Goal: Task Accomplishment & Management: Use online tool/utility

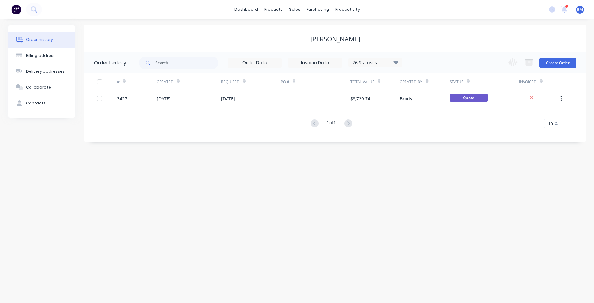
click at [566, 5] on div at bounding box center [566, 6] width 3 height 3
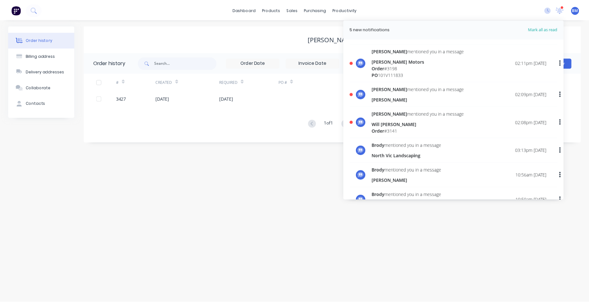
scroll to position [63, 0]
click at [275, 226] on div "Order history Billing address Delivery addresses Collaborate Contacts Richard J…" at bounding box center [297, 161] width 594 height 284
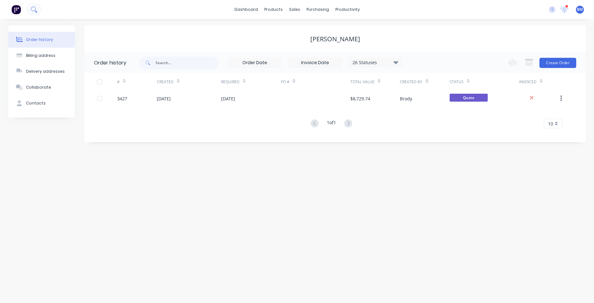
click at [34, 8] on icon at bounding box center [34, 9] width 6 height 6
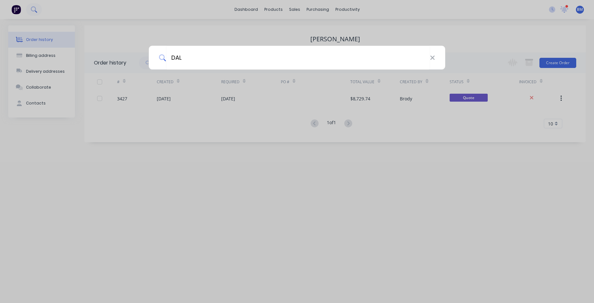
type input "DALM"
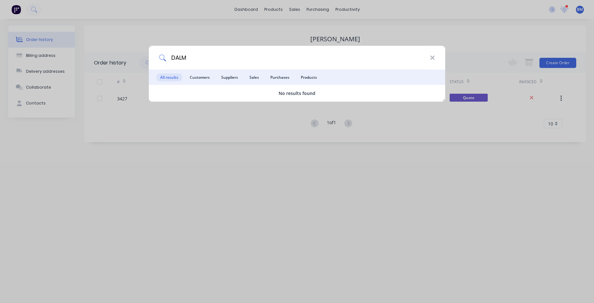
drag, startPoint x: 186, startPoint y: 60, endPoint x: 57, endPoint y: 63, distance: 129.2
click at [56, 64] on div "DALM All results Customers Suppliers Sales Purchases Products No results found" at bounding box center [297, 151] width 594 height 303
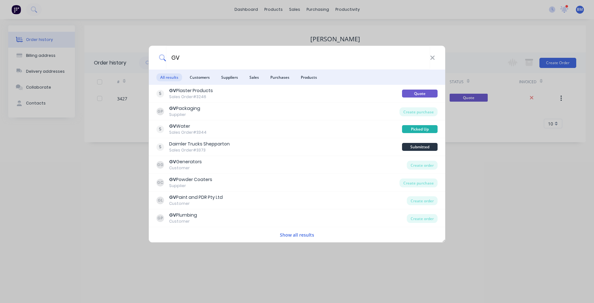
type input "G"
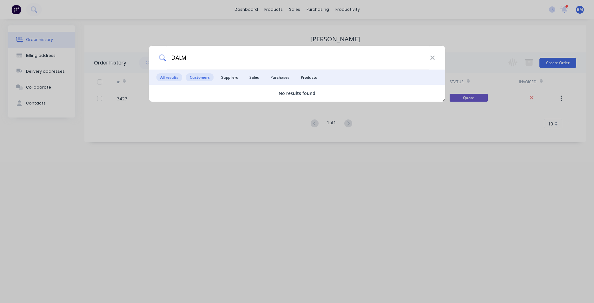
click at [209, 77] on span "Customers" at bounding box center [200, 77] width 28 height 8
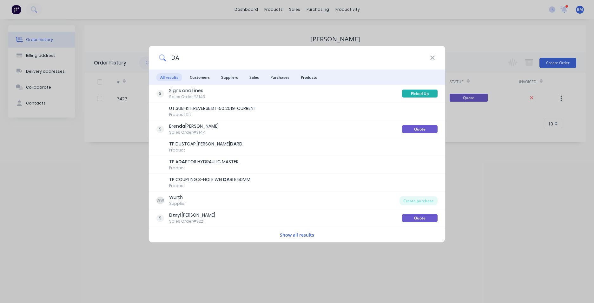
type input "DA"
click at [58, 226] on div "DA All results Customers Suppliers Sales Purchases Products Signs and Lines Sal…" at bounding box center [297, 151] width 594 height 303
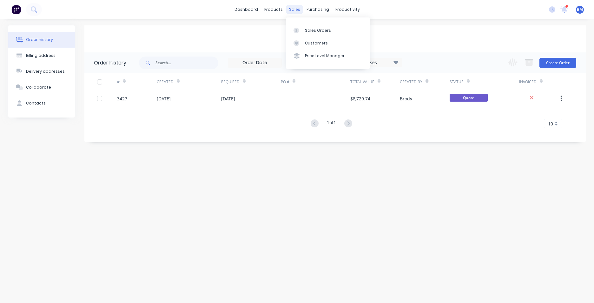
click at [296, 9] on div "sales" at bounding box center [294, 10] width 17 height 10
click at [309, 29] on div "Sales Orders" at bounding box center [318, 31] width 26 height 6
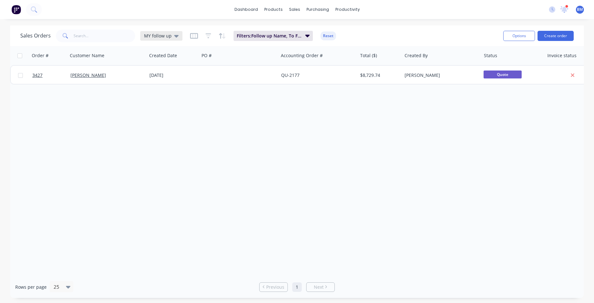
click at [176, 37] on icon at bounding box center [176, 35] width 4 height 7
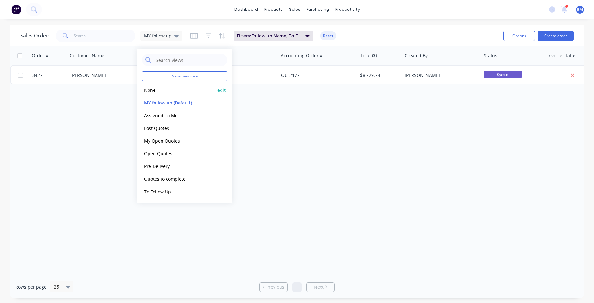
click at [173, 94] on div "None edit" at bounding box center [184, 89] width 85 height 13
click at [146, 90] on button "None" at bounding box center [178, 89] width 72 height 7
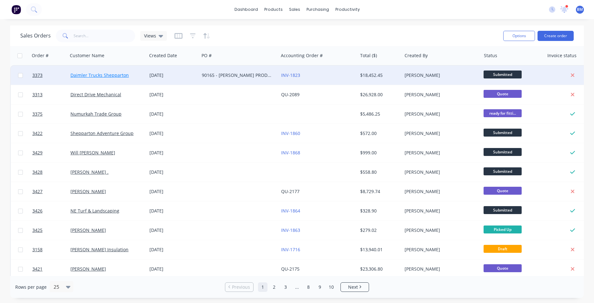
click at [124, 77] on link "Daimler Trucks Shepparton" at bounding box center [99, 75] width 58 height 6
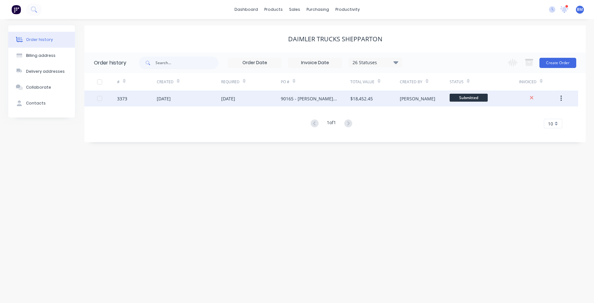
click at [171, 99] on div "10 Sep 2025" at bounding box center [164, 98] width 14 height 7
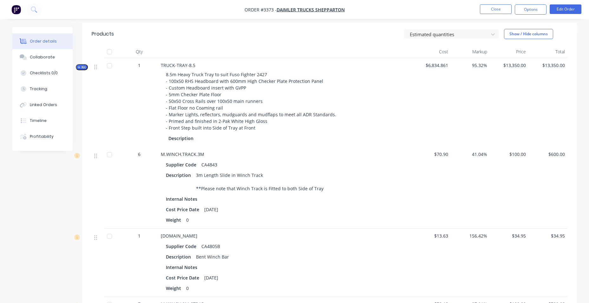
scroll to position [254, 0]
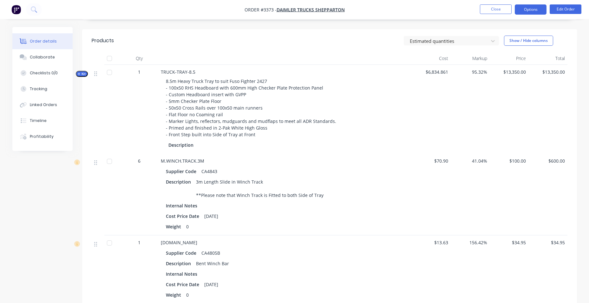
drag, startPoint x: 529, startPoint y: 10, endPoint x: 533, endPoint y: 10, distance: 3.9
click at [529, 10] on button "Options" at bounding box center [531, 9] width 32 height 10
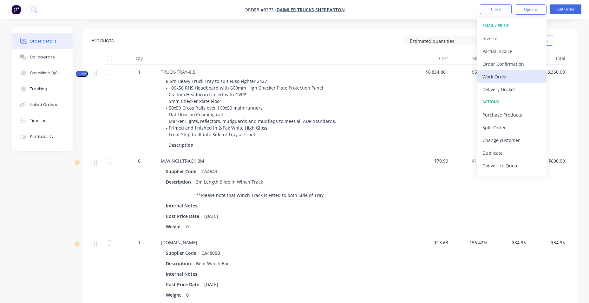
click at [515, 71] on button "Work Order" at bounding box center [512, 76] width 70 height 13
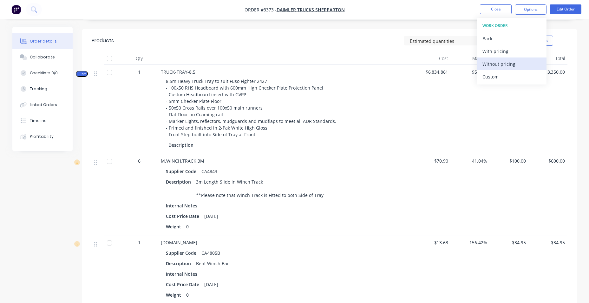
click at [513, 68] on div "Without pricing" at bounding box center [512, 63] width 58 height 9
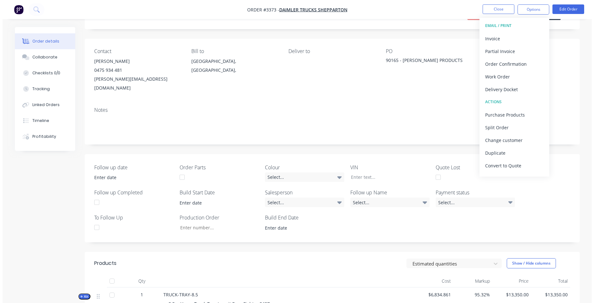
scroll to position [0, 0]
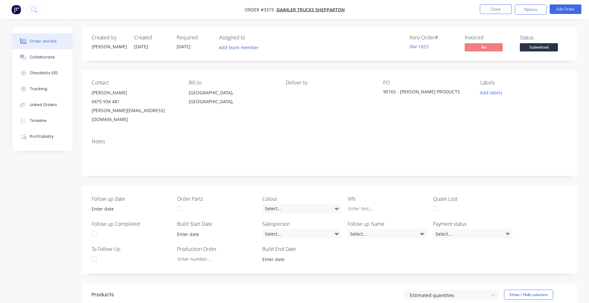
click at [489, 14] on li "Close" at bounding box center [496, 9] width 32 height 10
click at [21, 12] on img "button" at bounding box center [16, 10] width 10 height 10
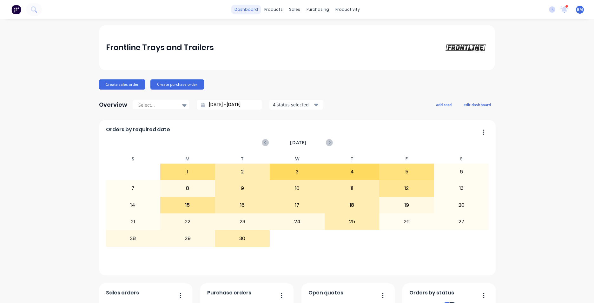
click at [254, 8] on link "dashboard" at bounding box center [246, 10] width 30 height 10
